Goal: Information Seeking & Learning: Check status

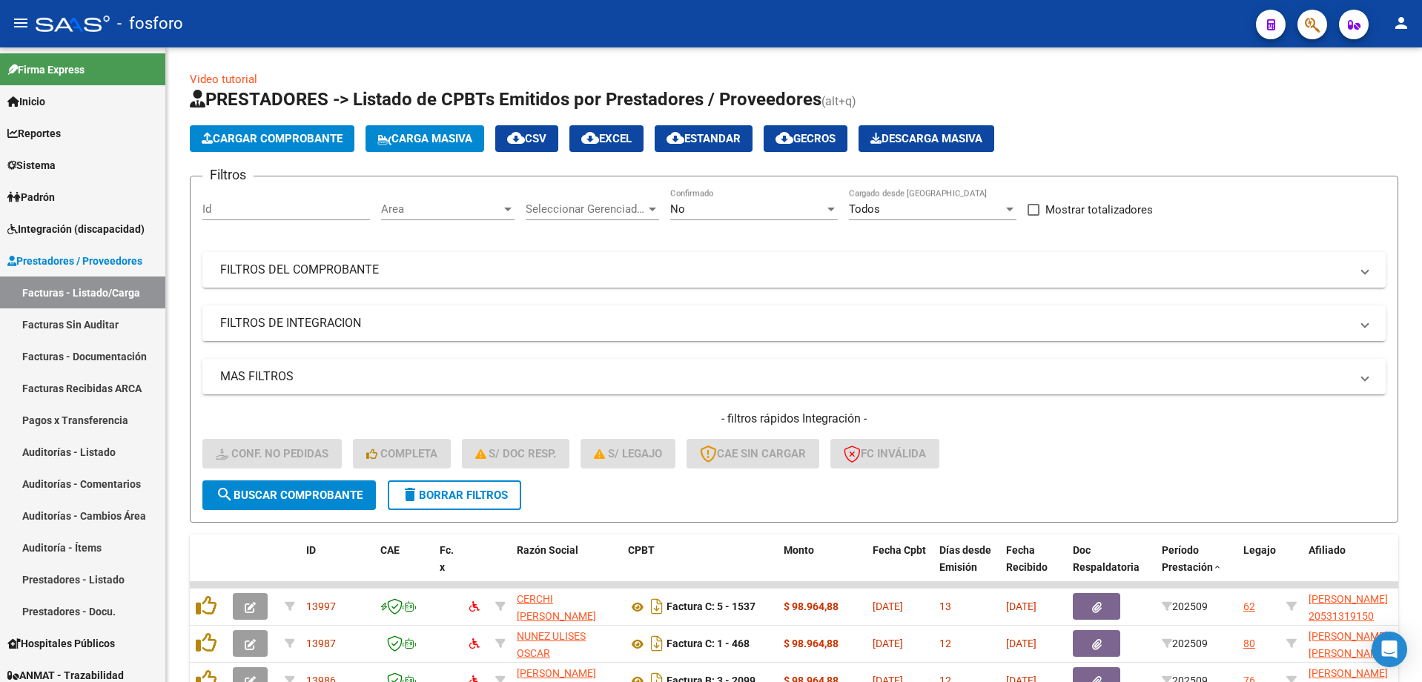
scroll to position [288, 0]
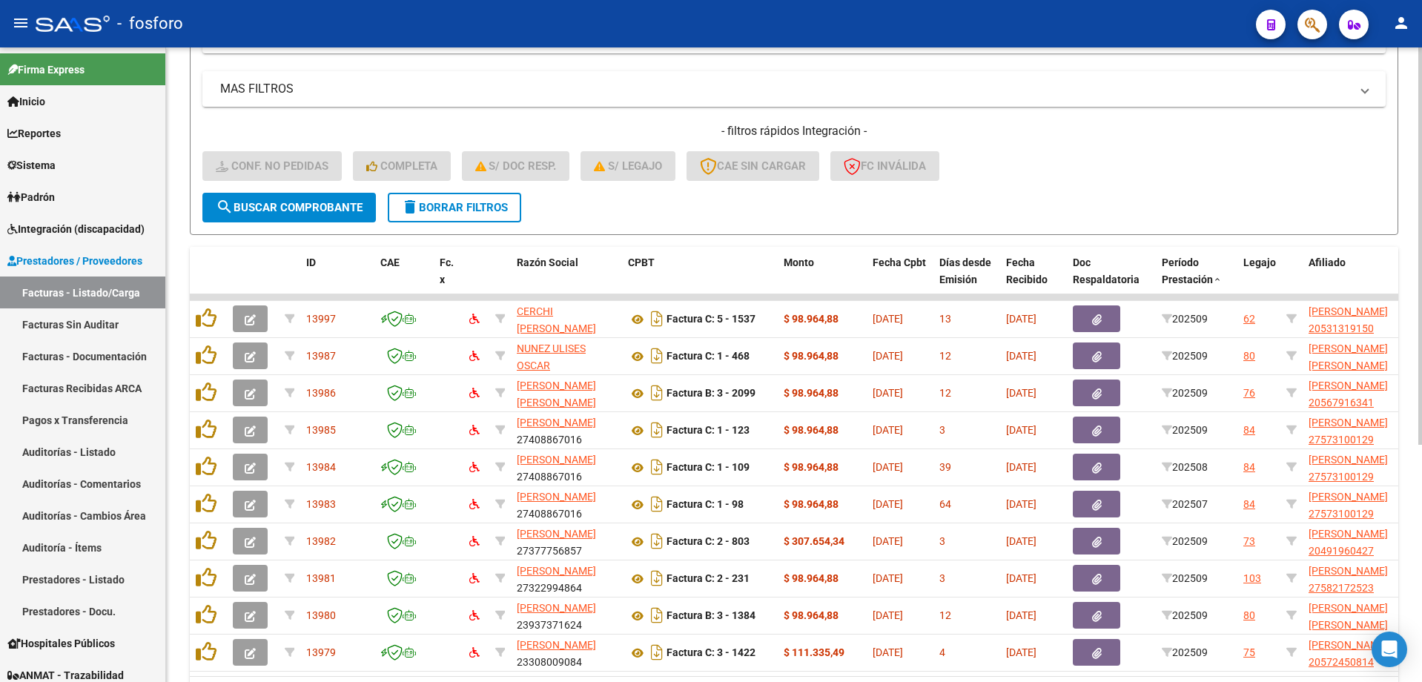
click at [655, 222] on form "Filtros Id Area Area Seleccionar Gerenciador Seleccionar Gerenciador No Confirm…" at bounding box center [794, 61] width 1208 height 347
click at [671, 210] on form "Filtros Id Area Area Seleccionar Gerenciador Seleccionar Gerenciador No Confirm…" at bounding box center [794, 61] width 1208 height 347
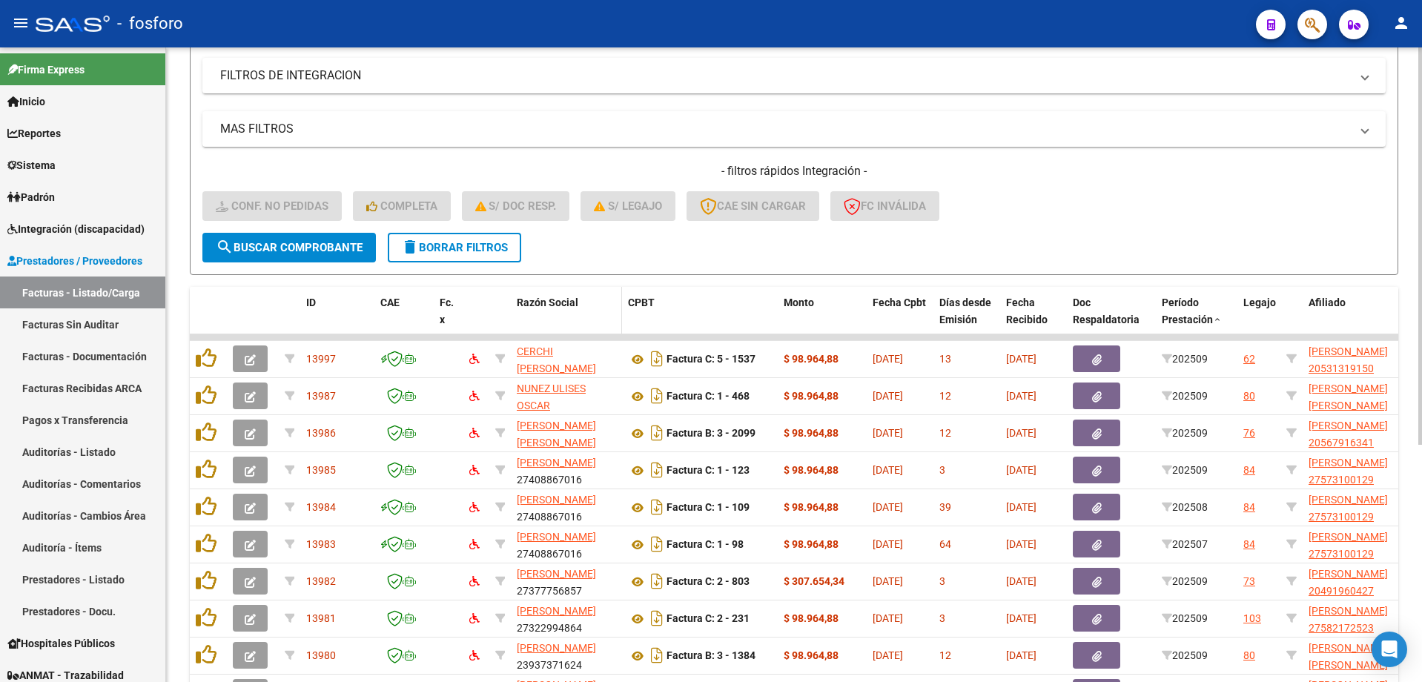
scroll to position [230, 0]
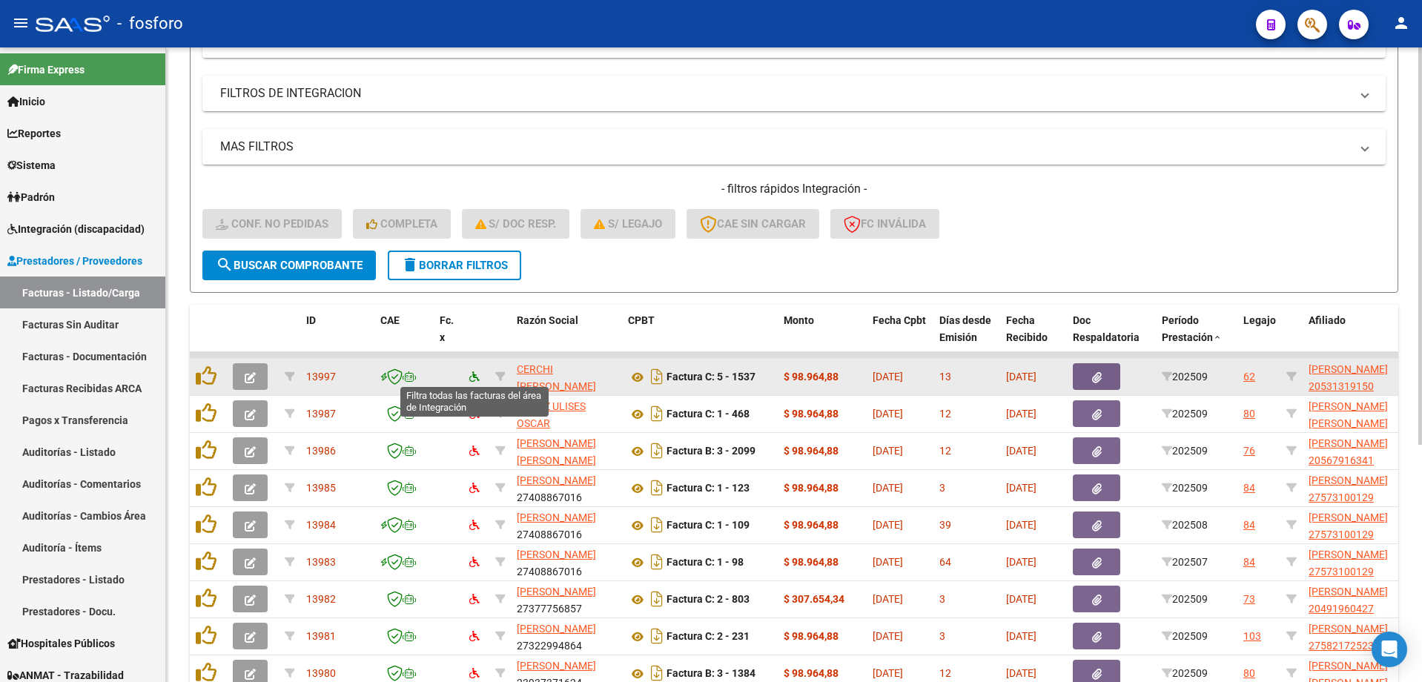
click at [472, 374] on icon at bounding box center [474, 376] width 10 height 10
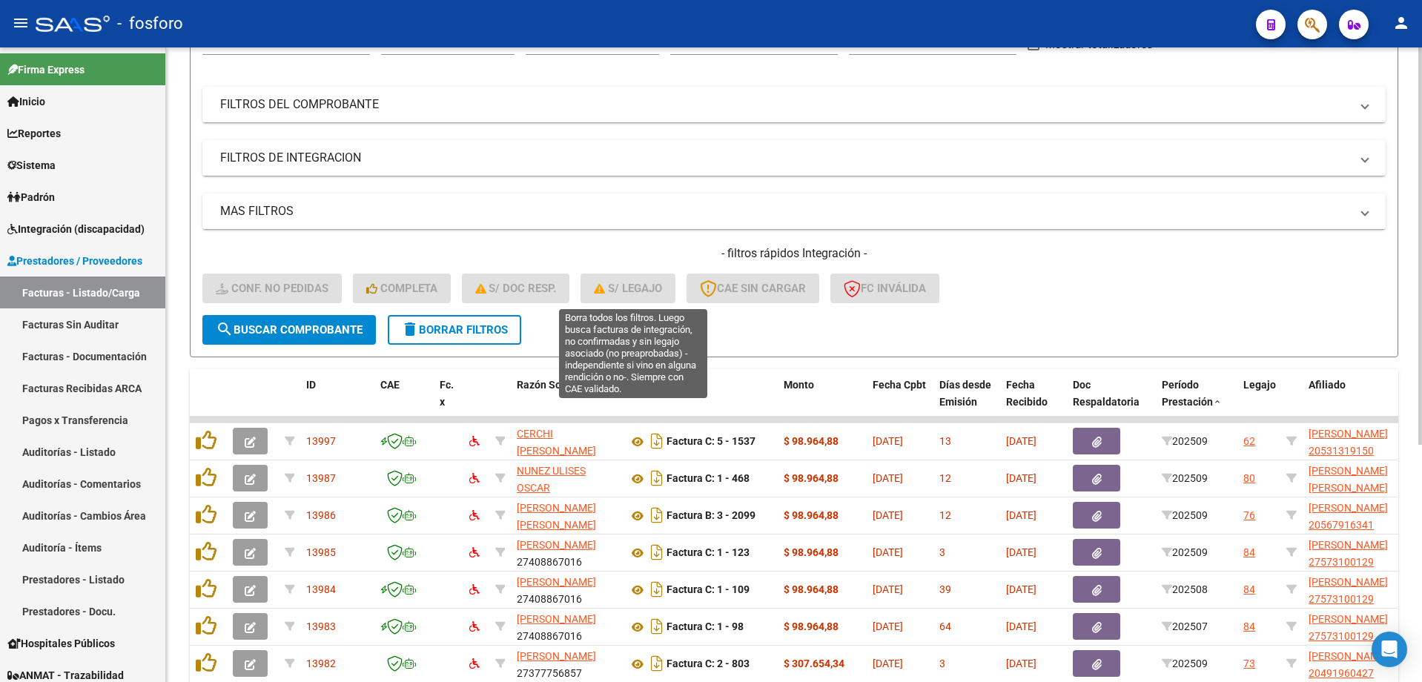
scroll to position [82, 0]
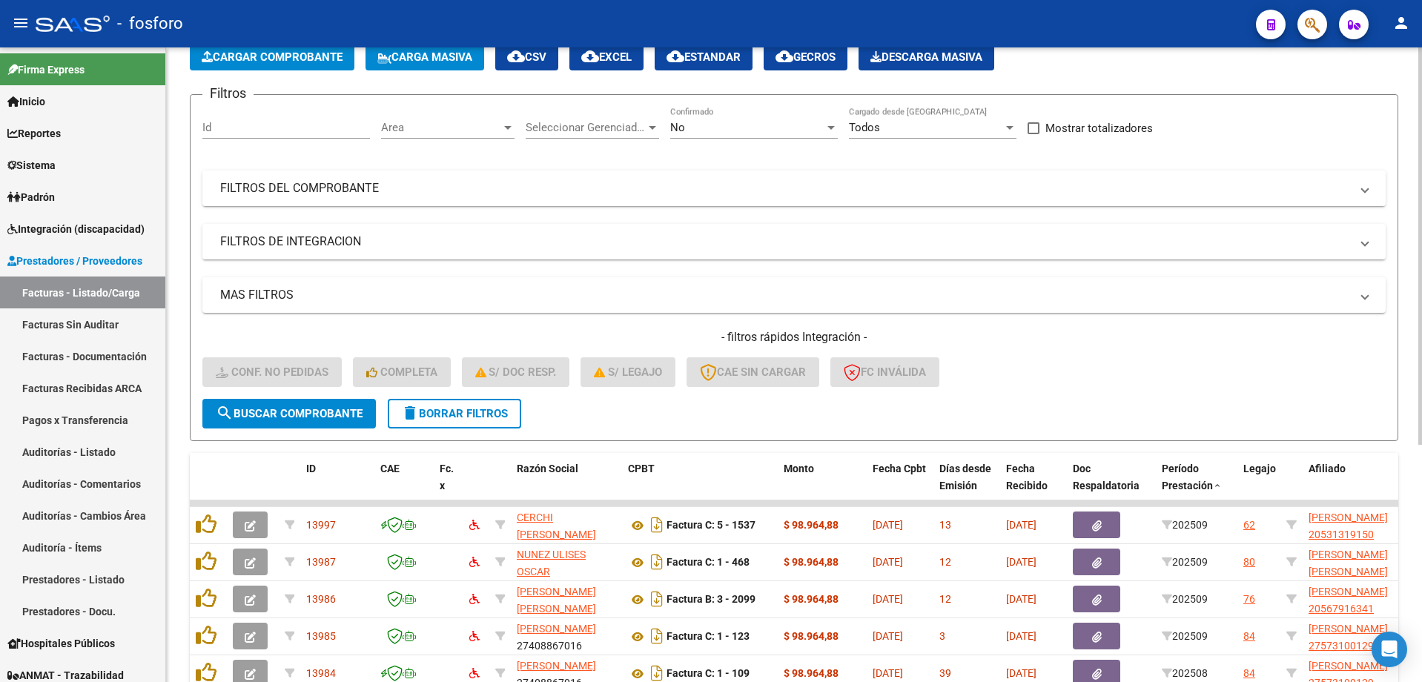
click at [663, 415] on form "Filtros Id Area Area Seleccionar Gerenciador Seleccionar Gerenciador No Confirm…" at bounding box center [794, 267] width 1208 height 347
click at [647, 462] on span "CPBT" at bounding box center [641, 468] width 27 height 12
click at [636, 470] on span "CPBT" at bounding box center [641, 468] width 27 height 12
click at [639, 460] on div "CPBT" at bounding box center [700, 468] width 144 height 17
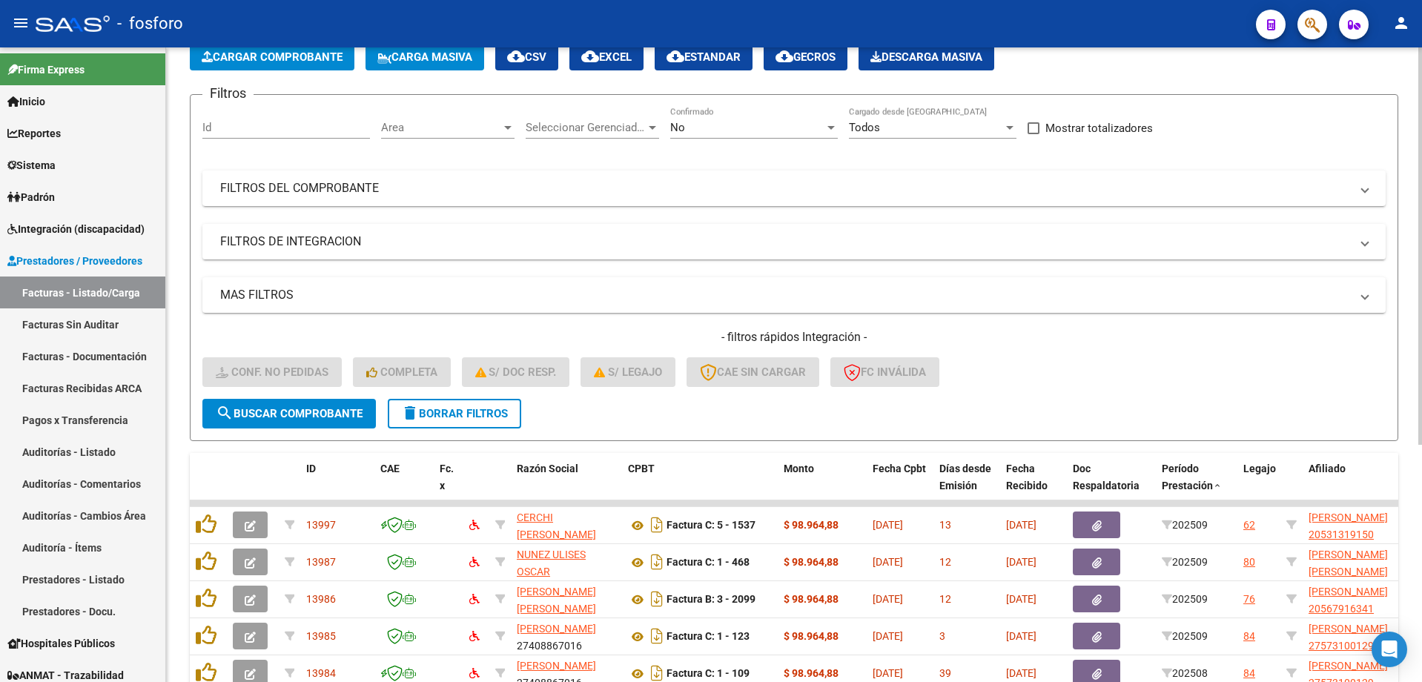
click at [640, 426] on form "Filtros Id Area Area Seleccionar Gerenciador Seleccionar Gerenciador No Confirm…" at bounding box center [794, 267] width 1208 height 347
click at [641, 462] on span "CPBT" at bounding box center [641, 468] width 27 height 12
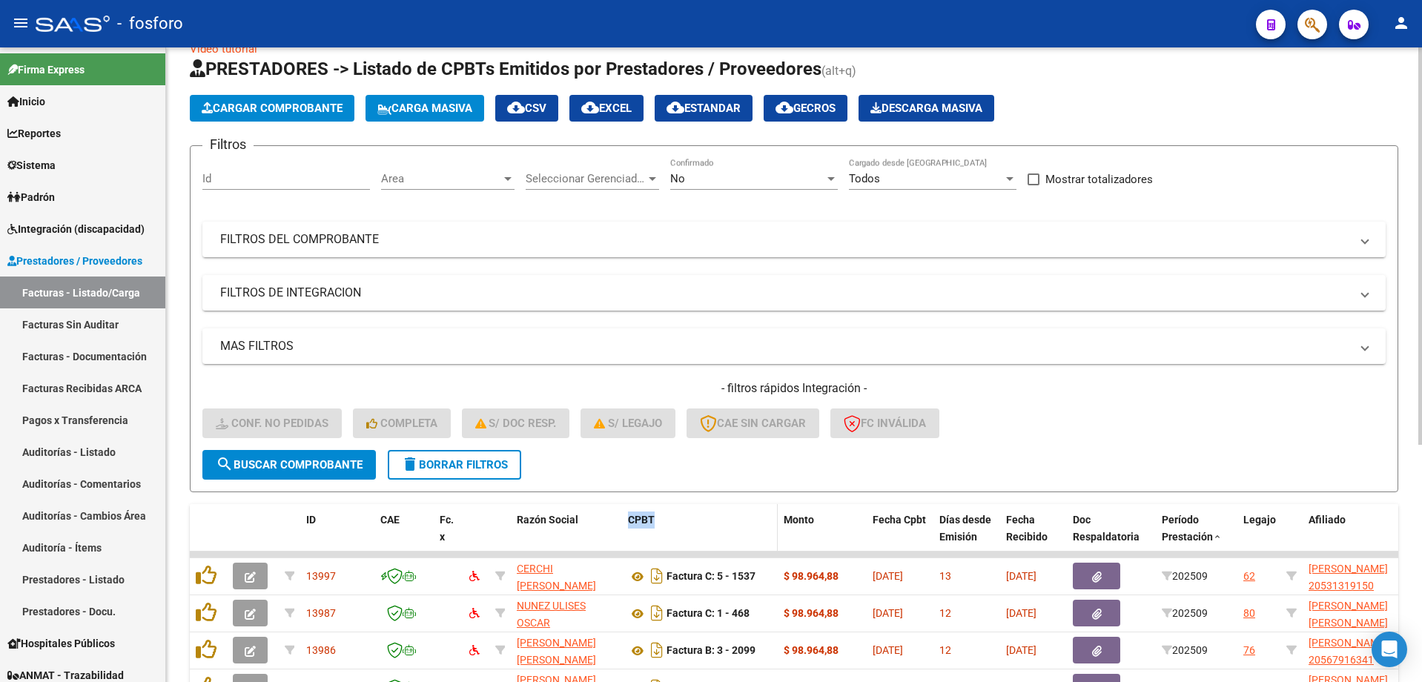
scroll to position [7, 0]
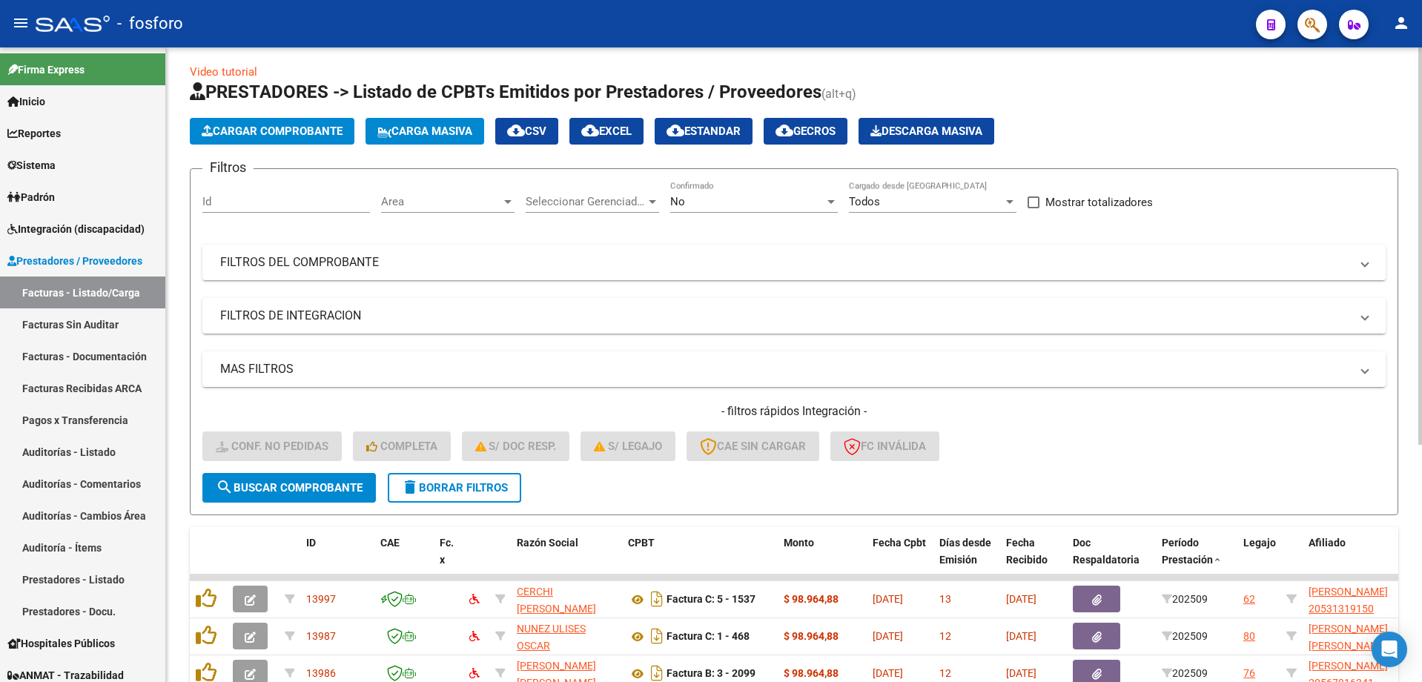
drag, startPoint x: 641, startPoint y: 461, endPoint x: 645, endPoint y: 493, distance: 32.1
click at [645, 493] on form "Filtros Id Area Area Seleccionar Gerenciador Seleccionar Gerenciador No Confirm…" at bounding box center [794, 341] width 1208 height 347
click at [643, 531] on datatable-header-cell "CPBT" at bounding box center [700, 559] width 156 height 65
drag, startPoint x: 643, startPoint y: 541, endPoint x: 594, endPoint y: 508, distance: 59.4
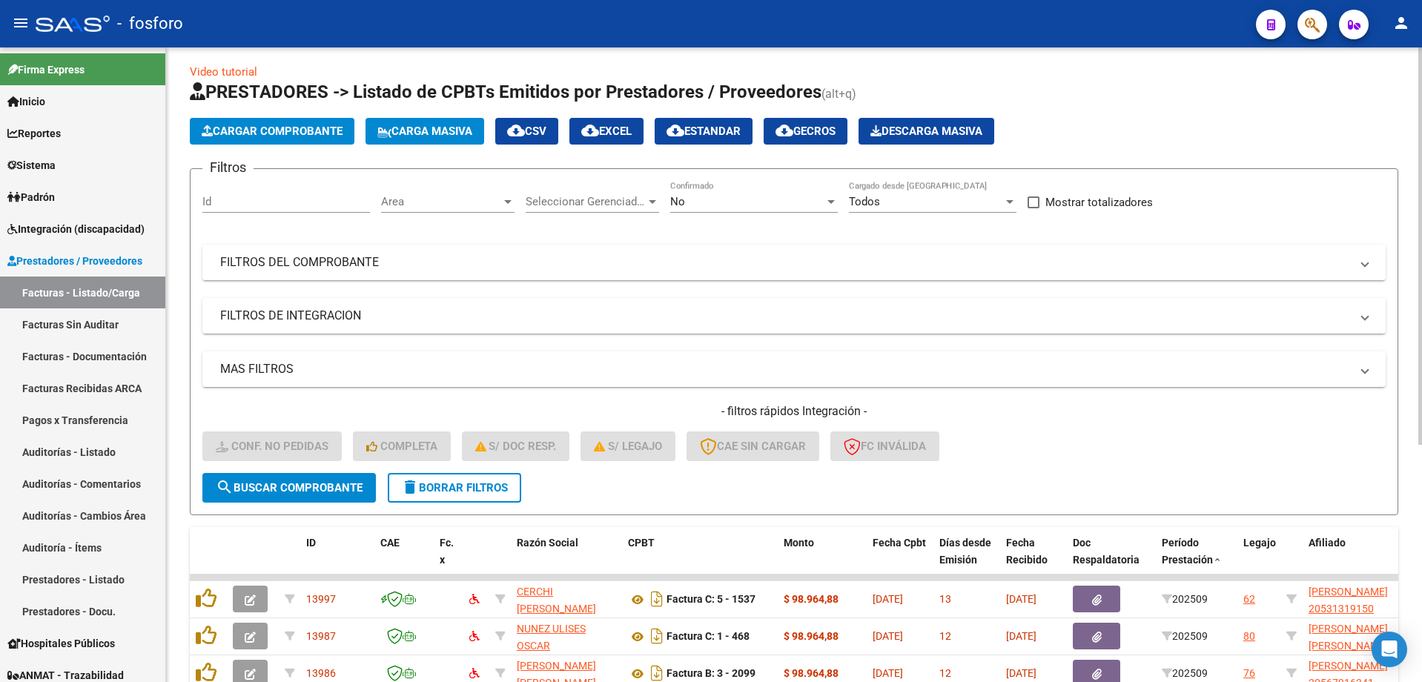
click at [594, 509] on form "Filtros Id Area Area Seleccionar Gerenciador Seleccionar Gerenciador No Confirm…" at bounding box center [794, 341] width 1208 height 347
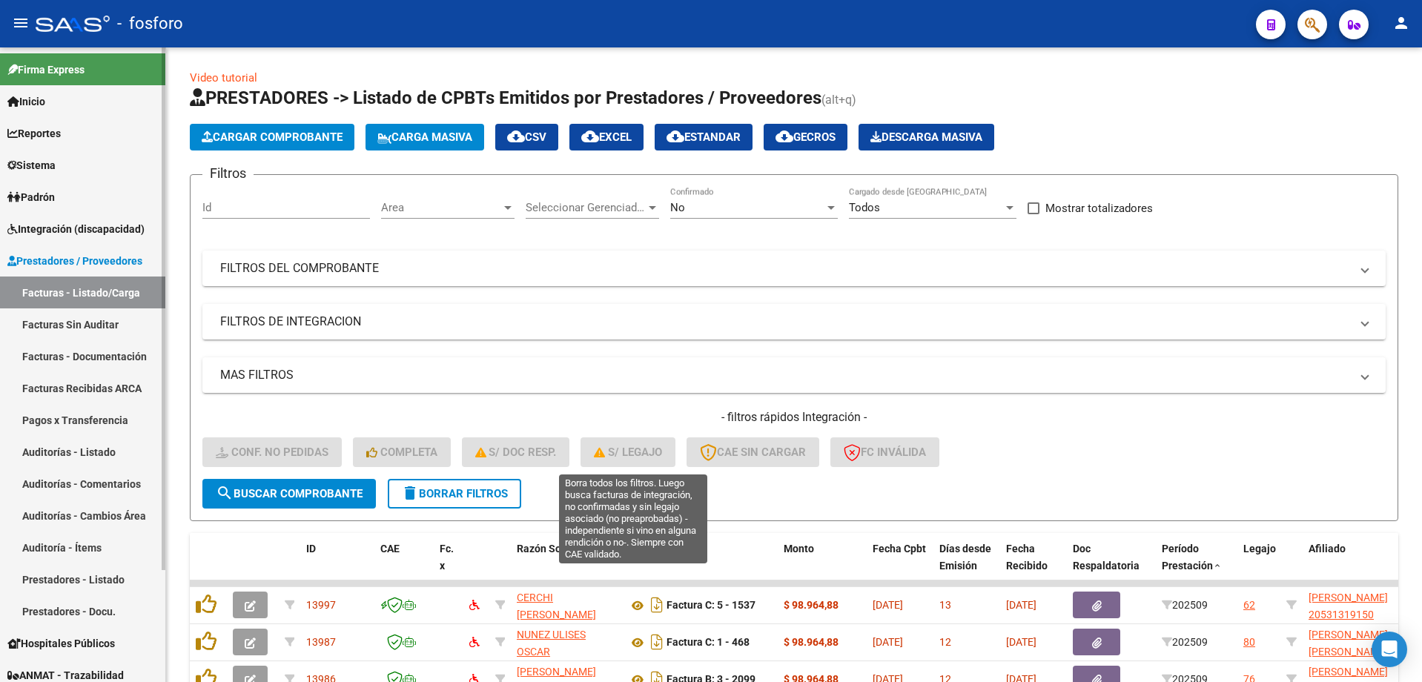
scroll to position [0, 0]
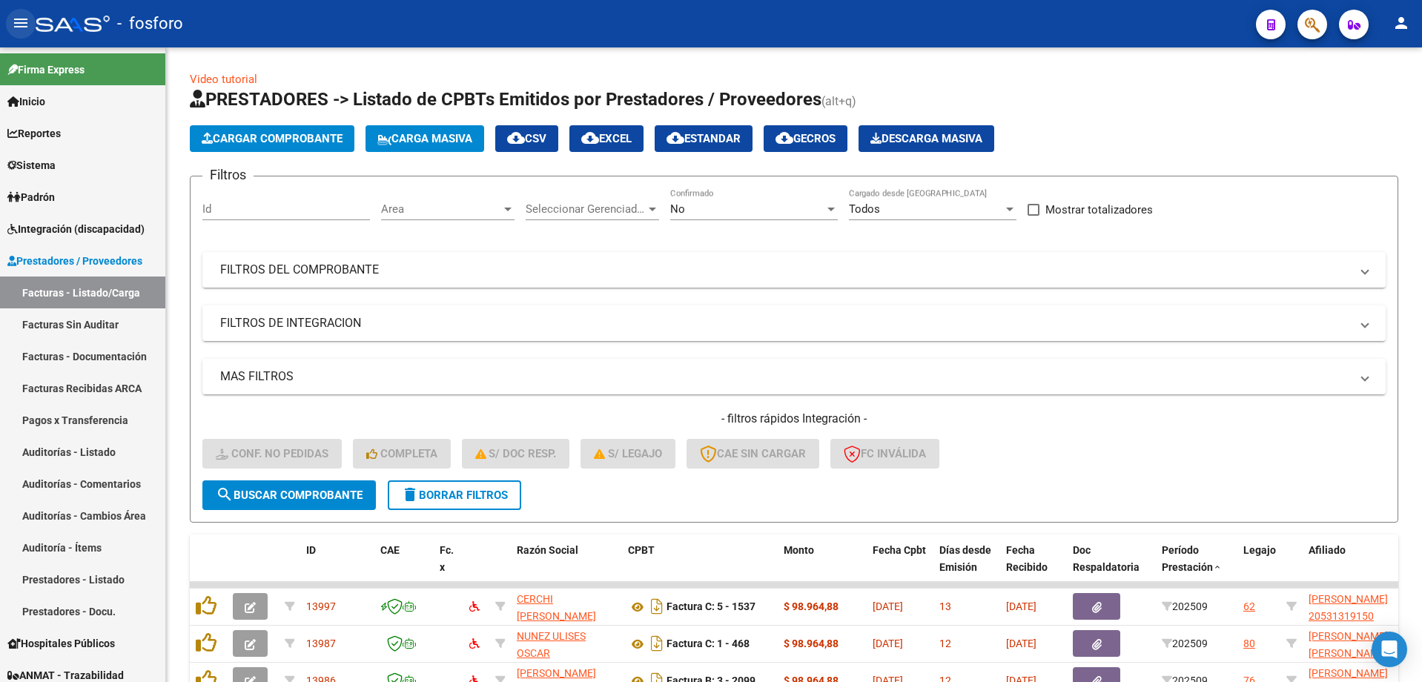
click at [13, 13] on button "menu" at bounding box center [21, 24] width 30 height 30
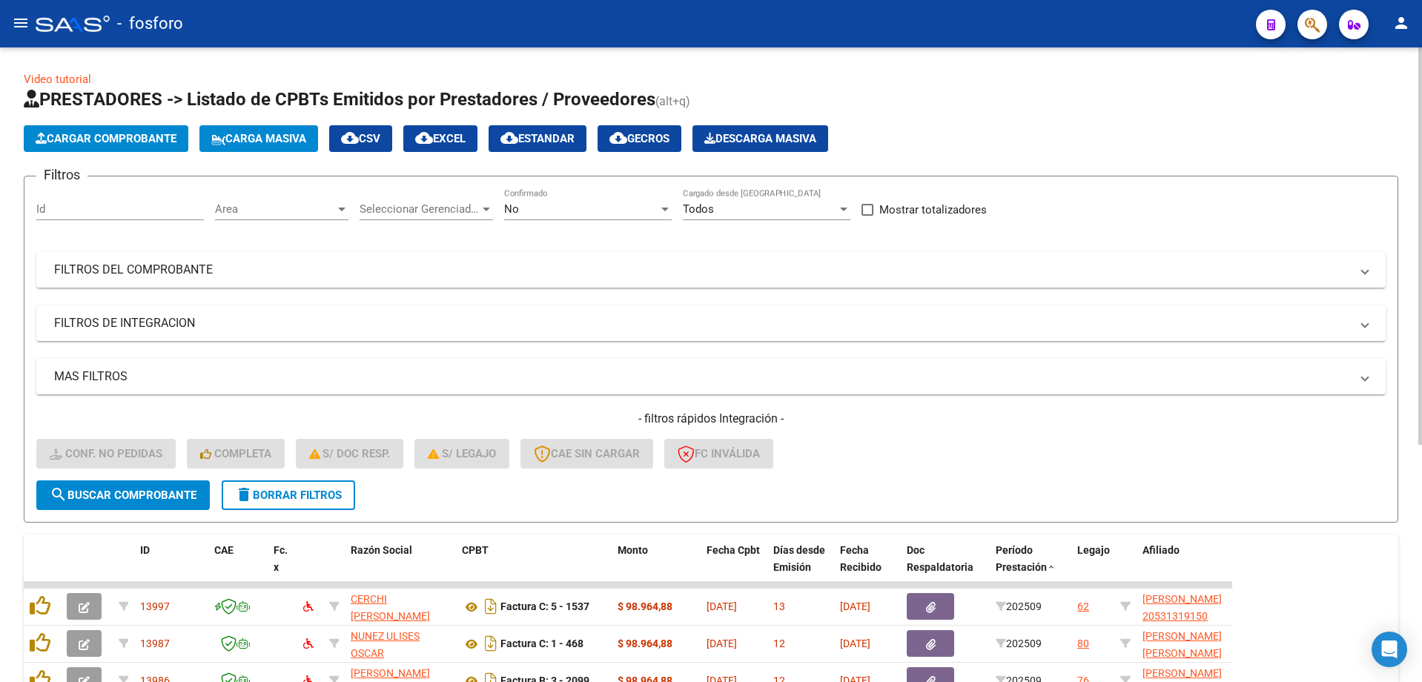
click at [623, 489] on form "Filtros Id Area Area Seleccionar Gerenciador Seleccionar Gerenciador No Confirm…" at bounding box center [711, 349] width 1374 height 347
click at [443, 506] on form "Filtros Id Area Area Seleccionar Gerenciador Seleccionar Gerenciador No Confirm…" at bounding box center [711, 349] width 1374 height 347
click at [478, 540] on datatable-header-cell "CPBT" at bounding box center [534, 566] width 156 height 65
click at [477, 540] on datatable-header-cell "CPBT" at bounding box center [534, 566] width 156 height 65
drag, startPoint x: 474, startPoint y: 545, endPoint x: 426, endPoint y: 488, distance: 74.2
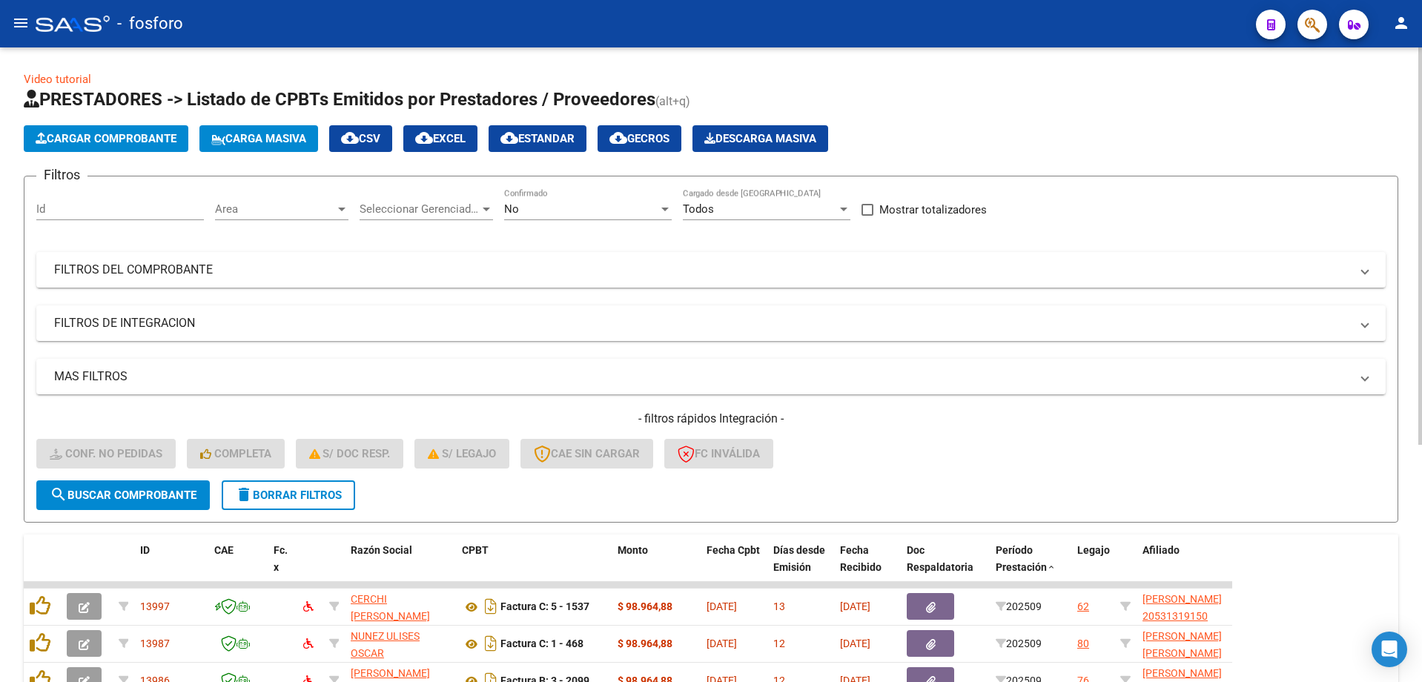
click at [426, 488] on form "Filtros Id Area Area Seleccionar Gerenciador Seleccionar Gerenciador No Confirm…" at bounding box center [711, 349] width 1374 height 347
